Goal: Find specific page/section: Find specific page/section

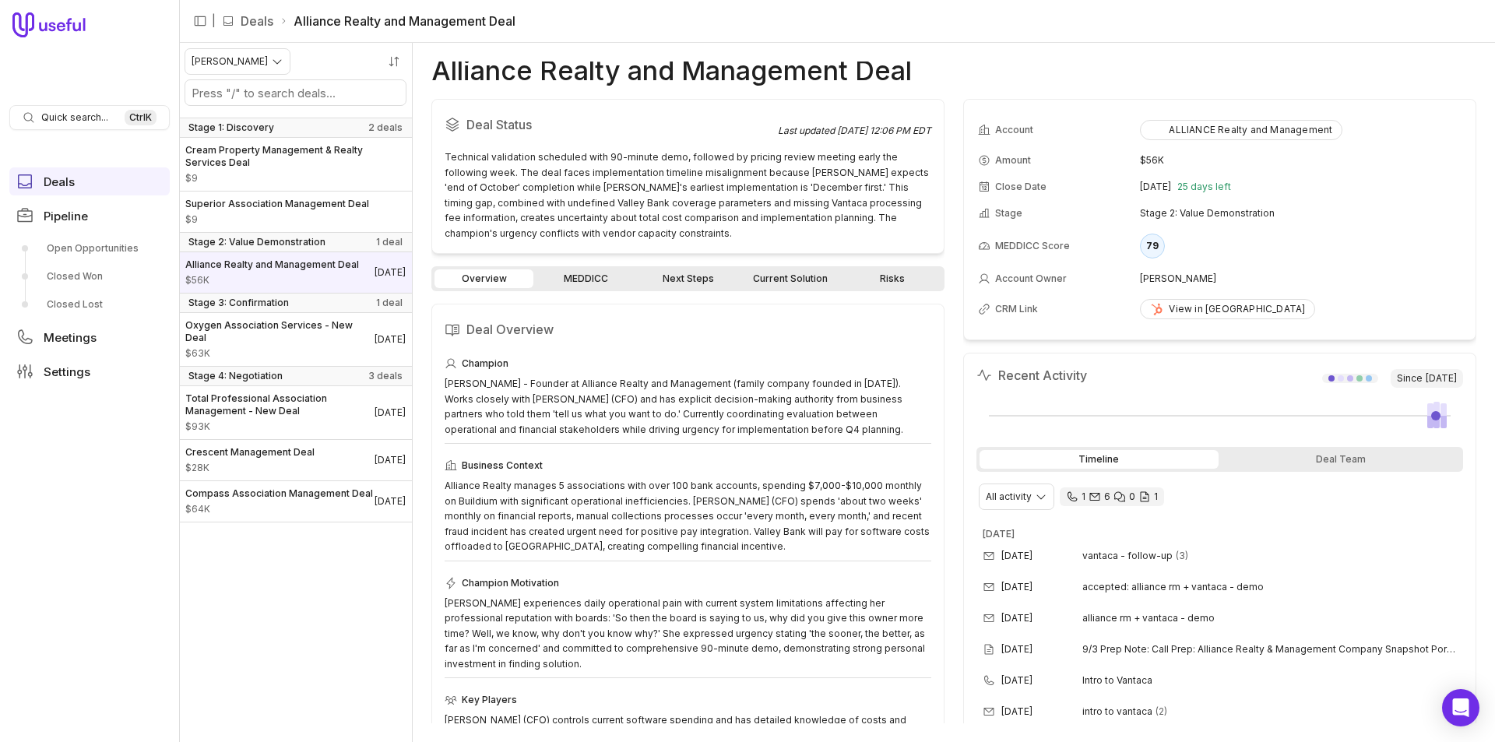
click at [594, 279] on link "MEDDICC" at bounding box center [585, 278] width 99 height 19
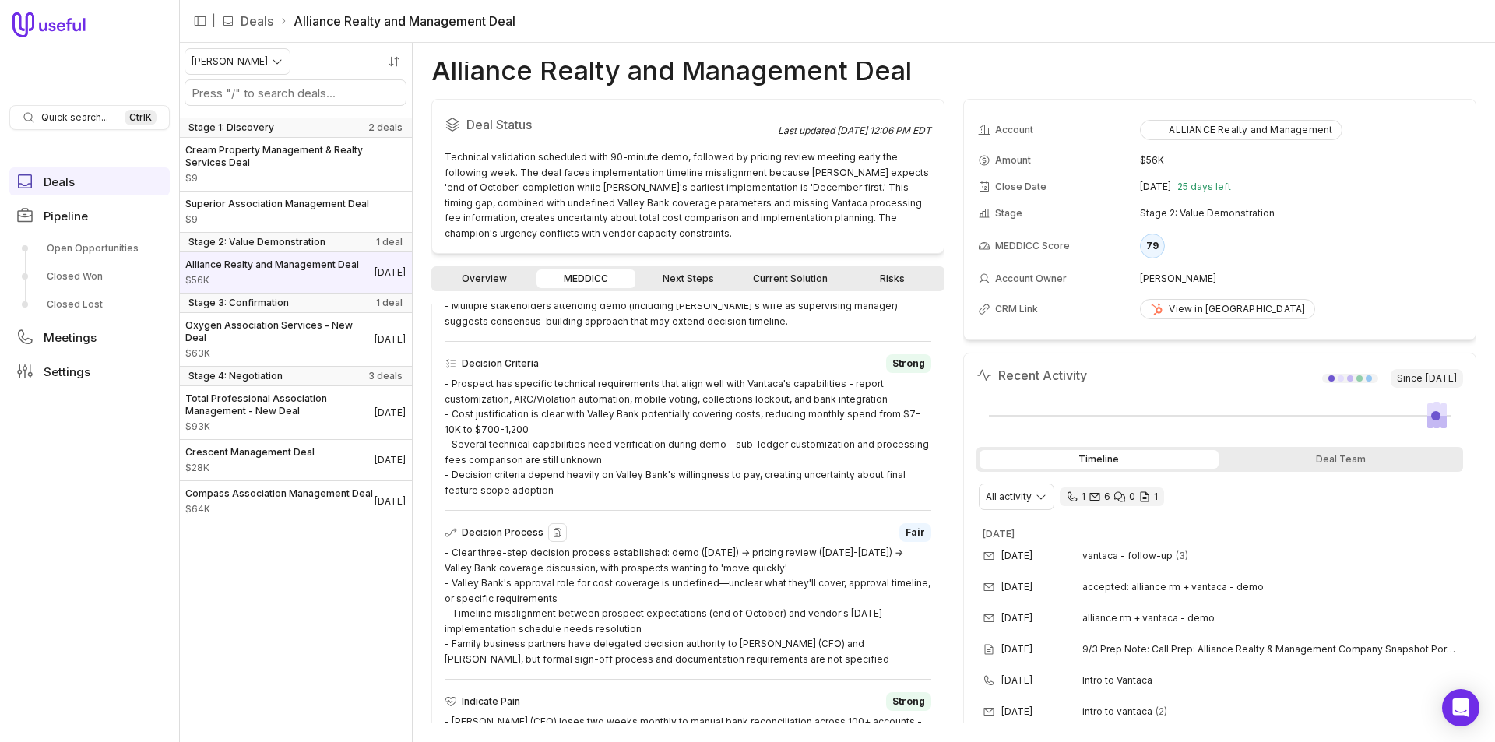
scroll to position [545, 0]
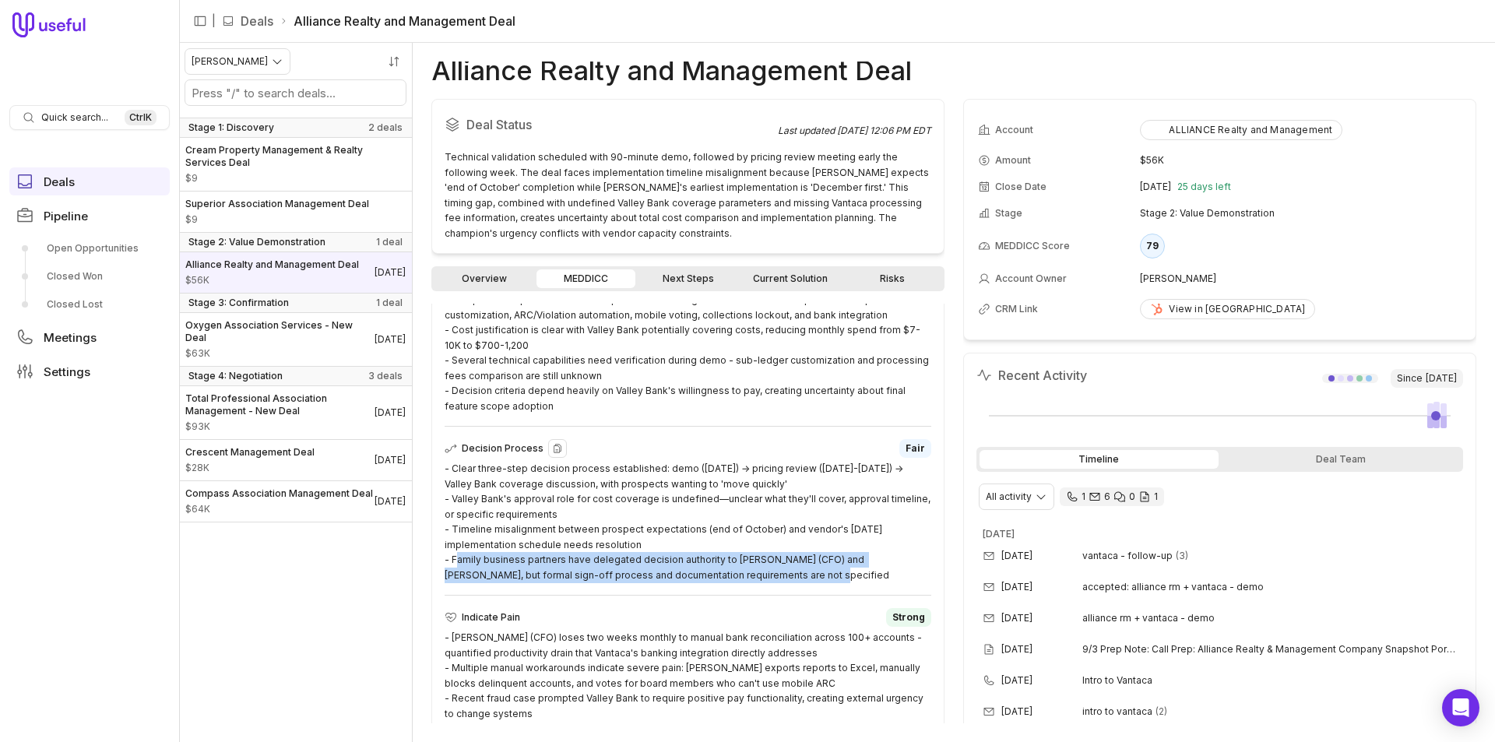
drag, startPoint x: 786, startPoint y: 575, endPoint x: 453, endPoint y: 561, distance: 332.7
click at [453, 561] on div "- Clear three-step decision process established: demo ([DATE]) → pricing review…" at bounding box center [688, 521] width 487 height 121
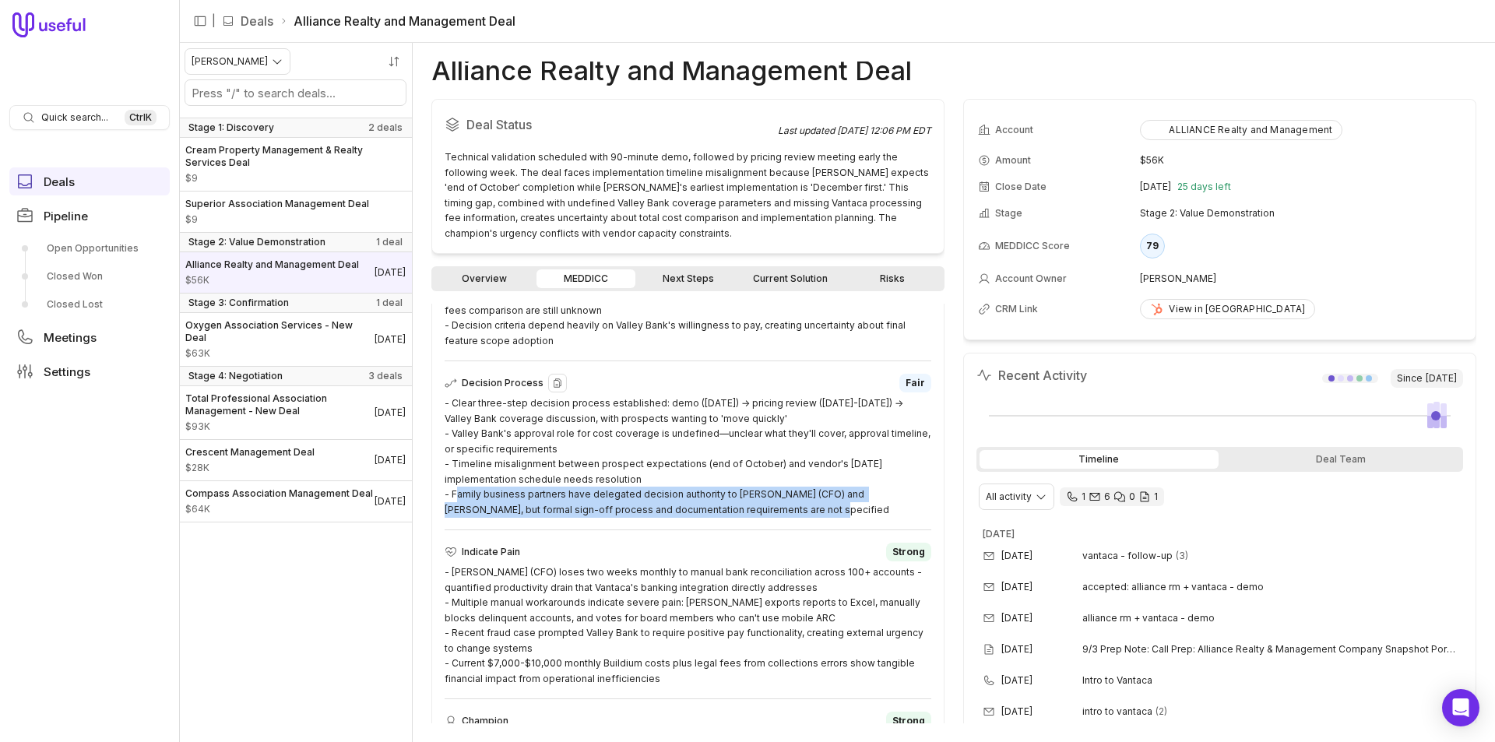
scroll to position [701, 0]
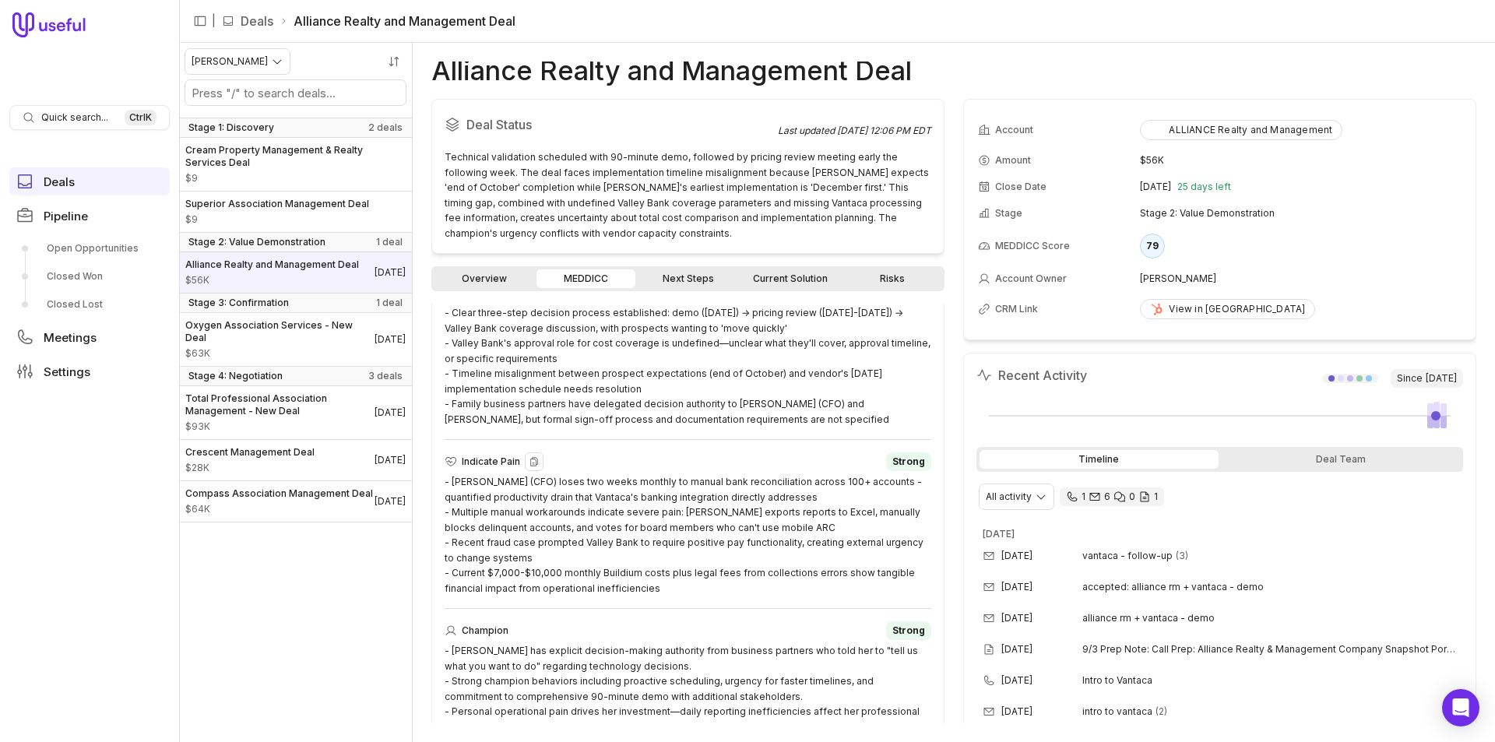
click at [680, 583] on div "- [PERSON_NAME] (CFO) loses two weeks monthly to manual bank reconciliation acr…" at bounding box center [688, 534] width 487 height 121
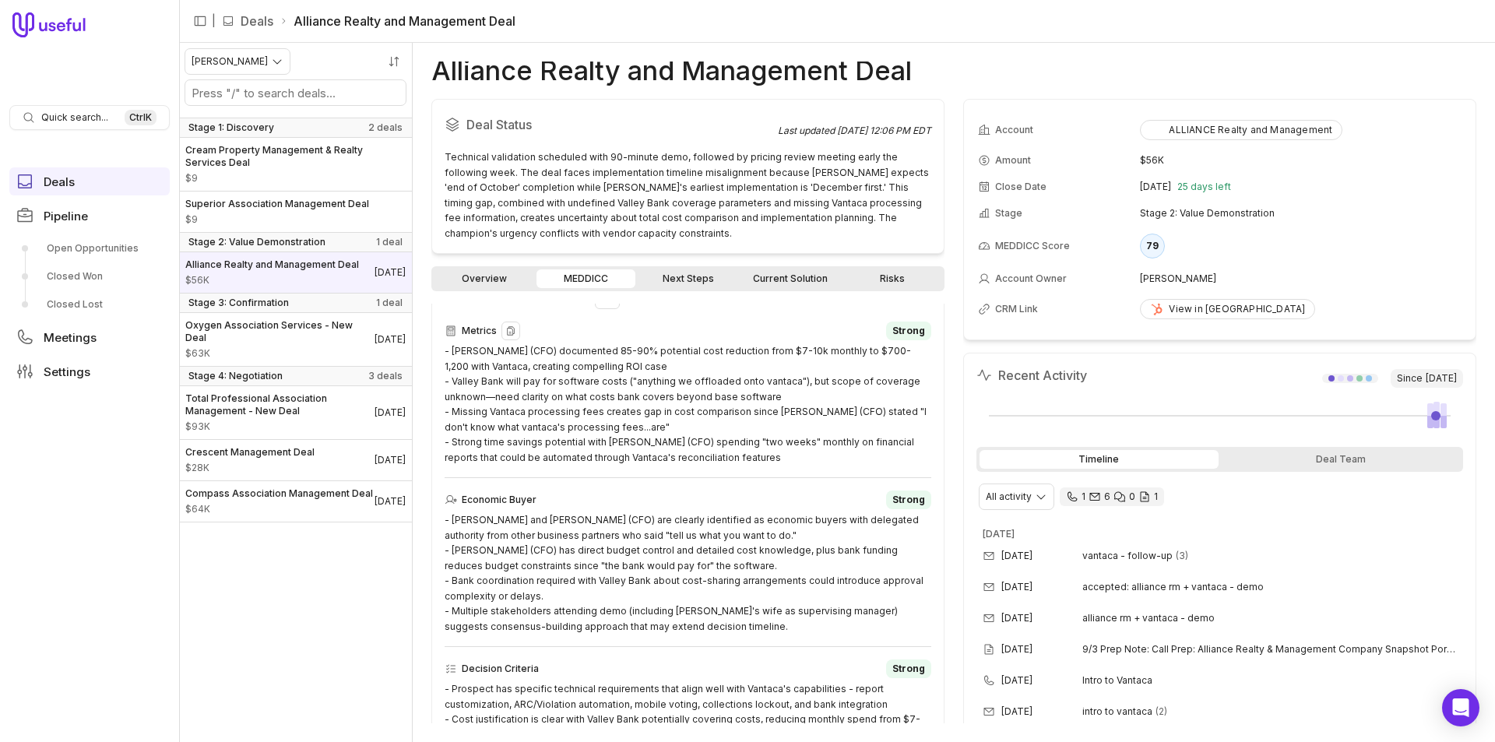
scroll to position [0, 0]
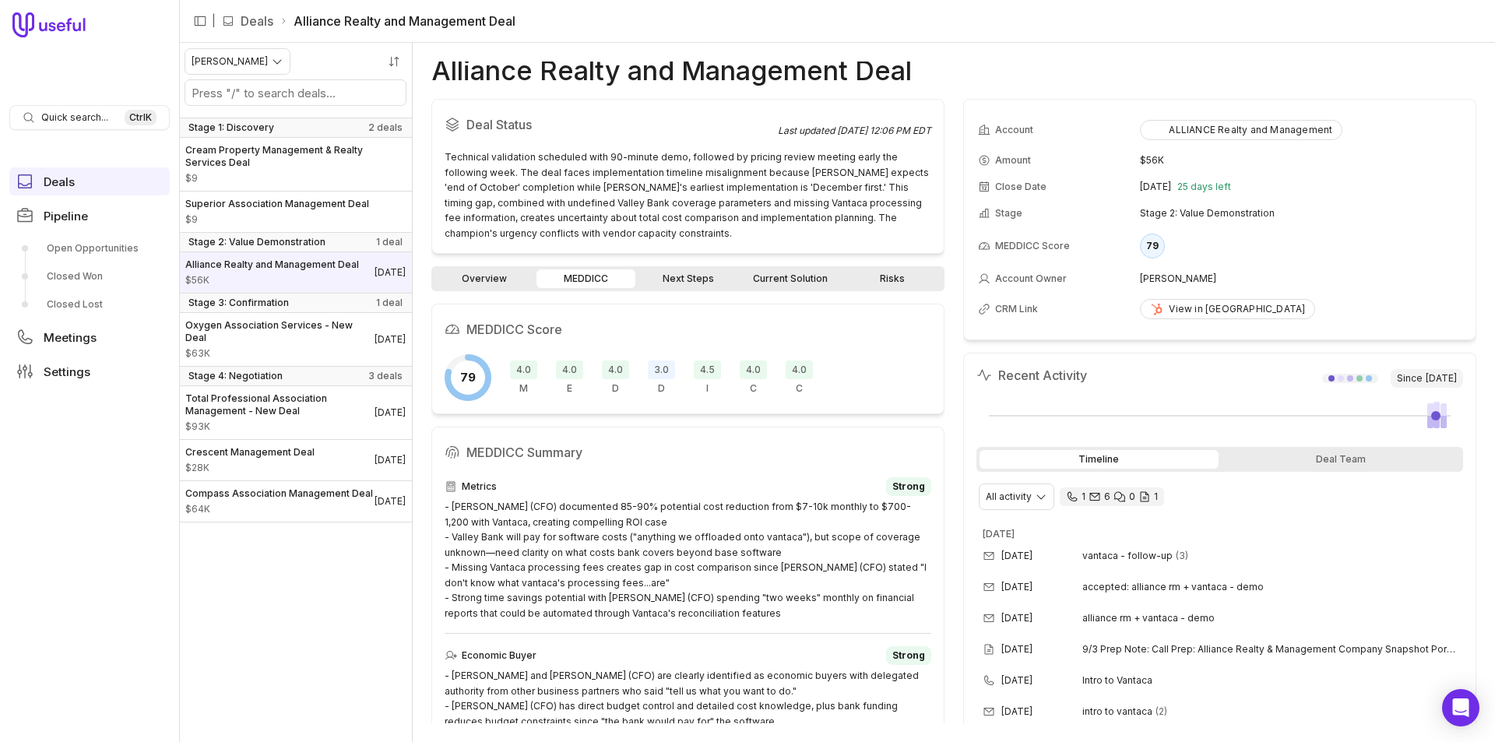
click at [501, 274] on link "Overview" at bounding box center [483, 278] width 99 height 19
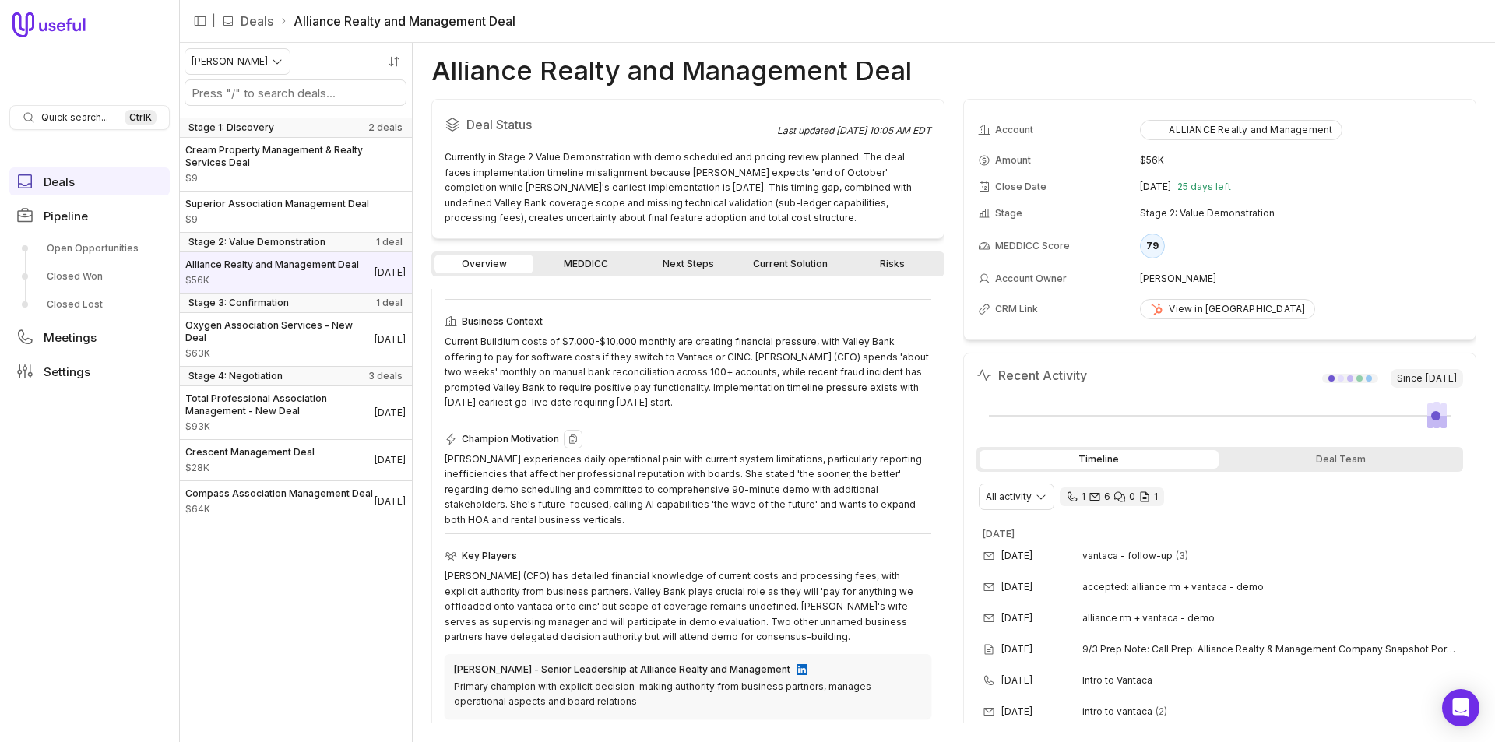
scroll to position [156, 0]
